Goal: Information Seeking & Learning: Learn about a topic

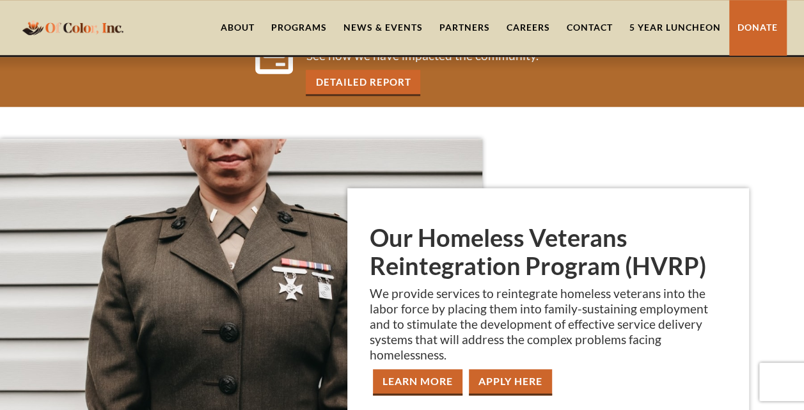
scroll to position [465, 0]
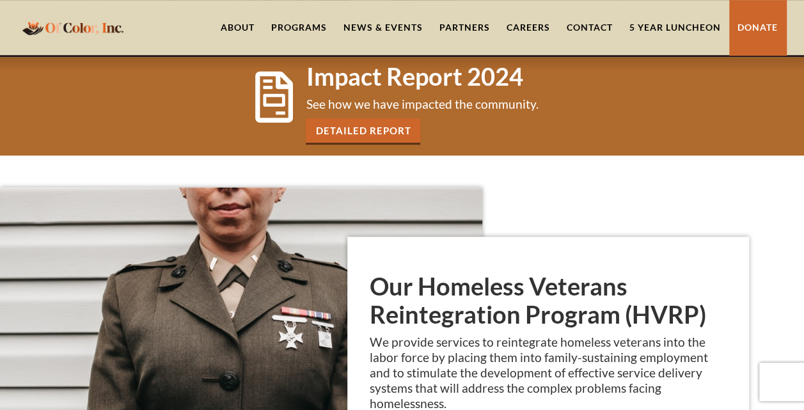
click at [242, 31] on link "About" at bounding box center [237, 27] width 51 height 55
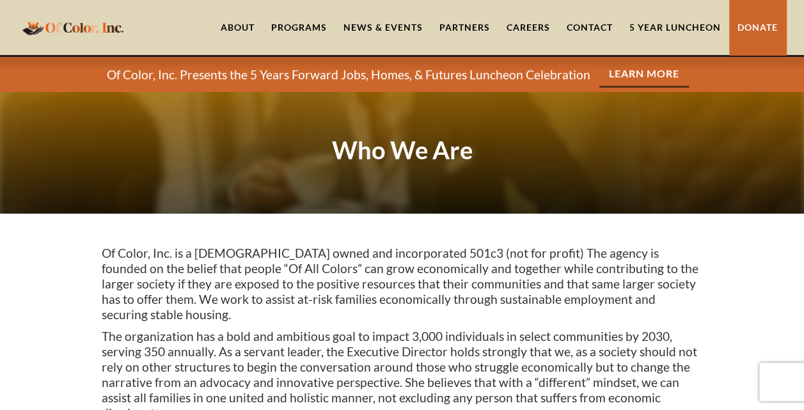
click at [311, 31] on div "Programs" at bounding box center [299, 27] width 56 height 13
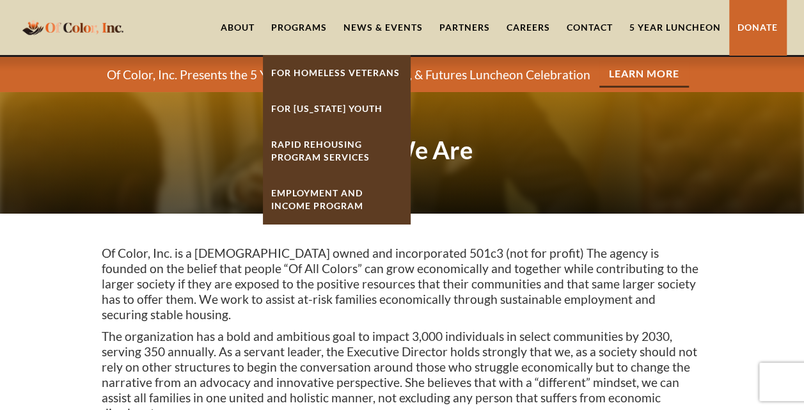
click at [348, 197] on link "Employment And Income Program" at bounding box center [336, 199] width 147 height 49
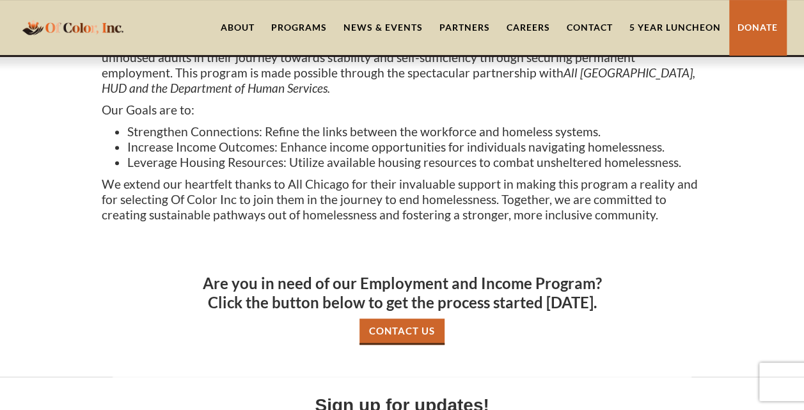
scroll to position [192, 0]
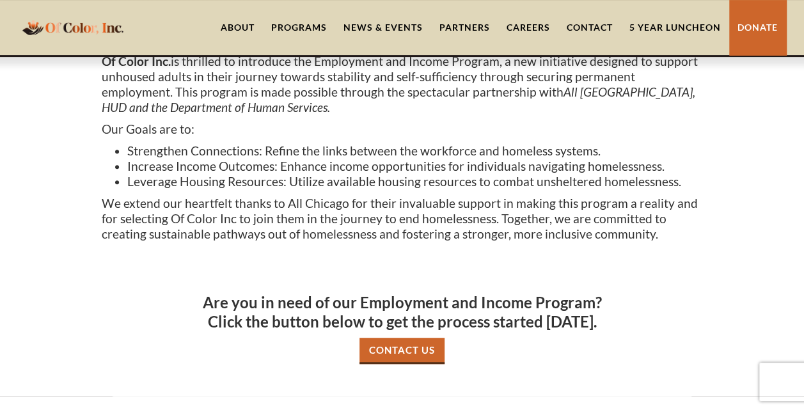
click at [657, 20] on link "5 Year Luncheon" at bounding box center [675, 27] width 108 height 55
